Goal: Navigation & Orientation: Find specific page/section

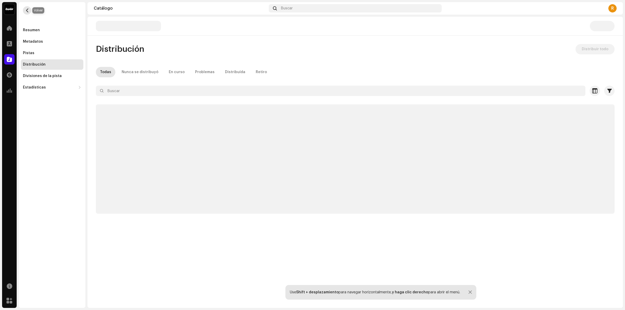
click at [26, 11] on span "button" at bounding box center [27, 10] width 4 height 4
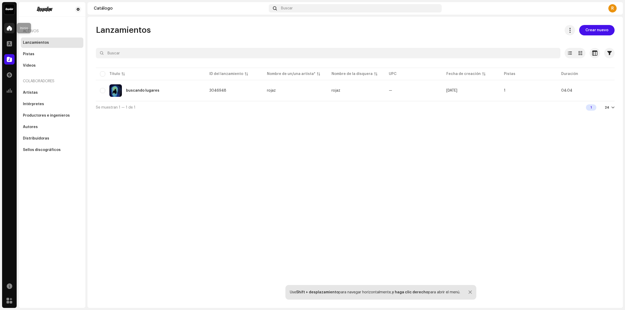
click at [11, 28] on span at bounding box center [9, 28] width 5 height 4
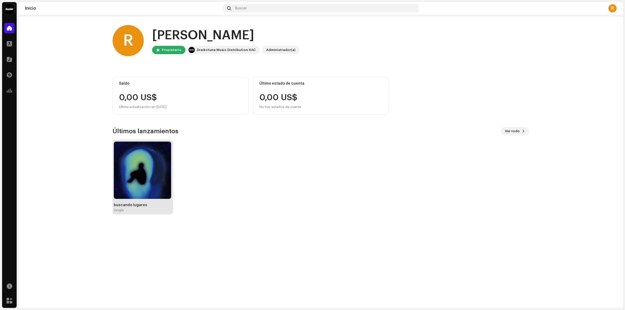
click at [117, 177] on img at bounding box center [142, 170] width 57 height 57
click at [142, 175] on img at bounding box center [143, 170] width 57 height 57
